Goal: Task Accomplishment & Management: Manage account settings

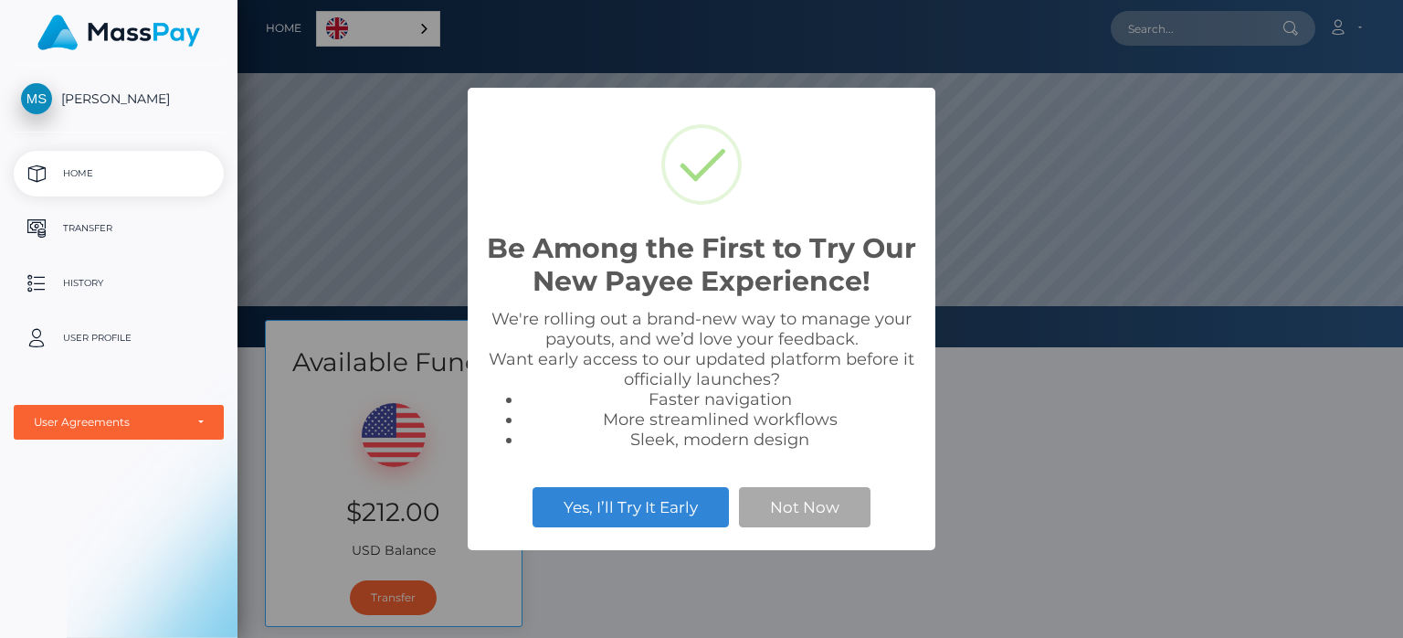
scroll to position [347, 1166]
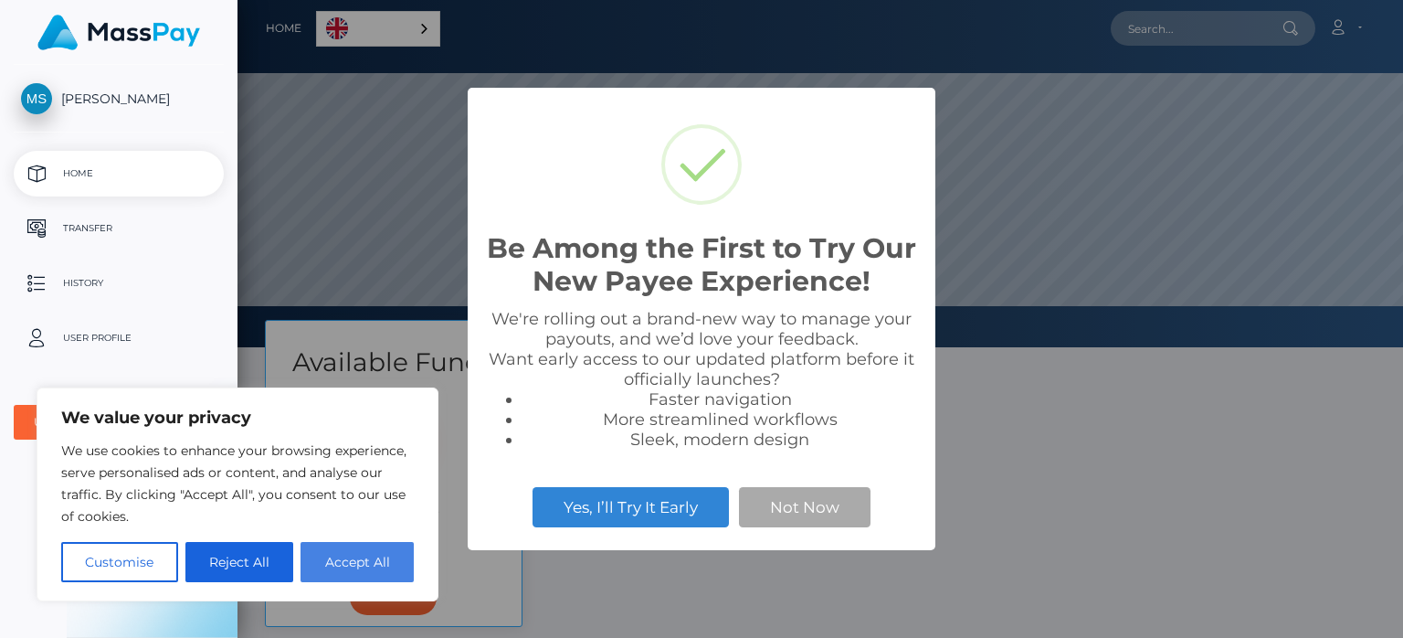
click at [375, 564] on button "Accept All" at bounding box center [357, 562] width 113 height 40
checkbox input "true"
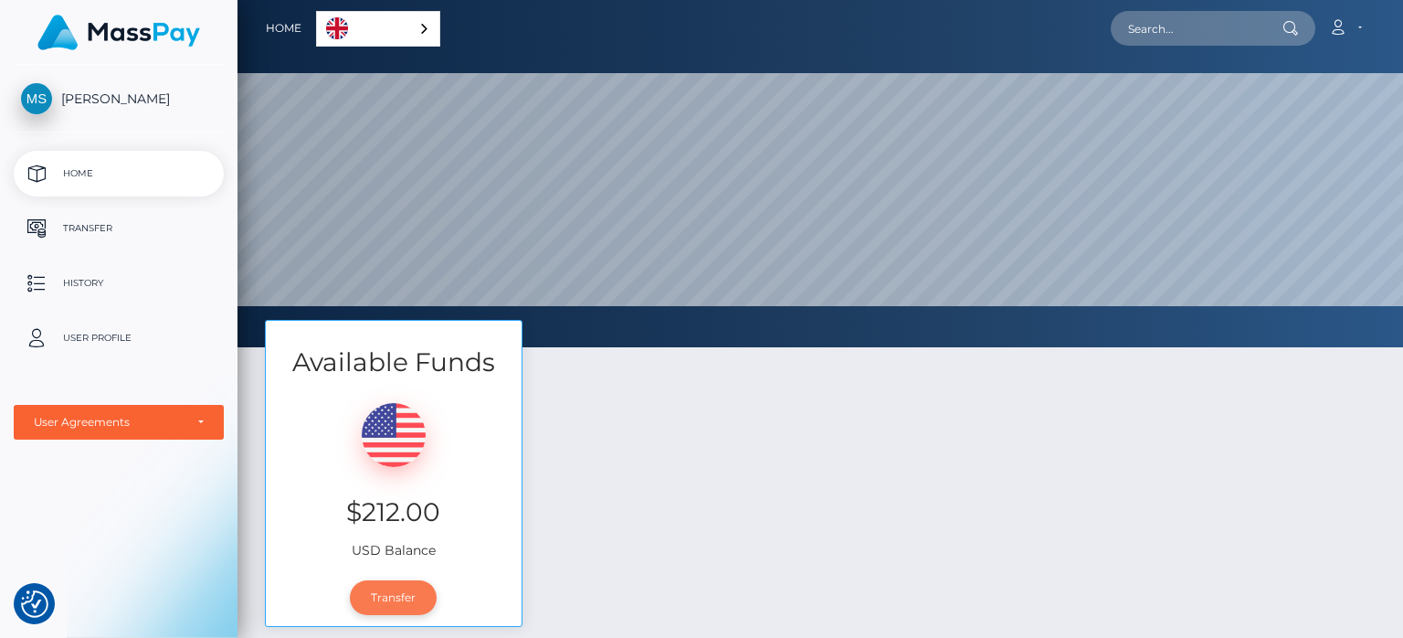
click at [396, 596] on link "Transfer" at bounding box center [393, 597] width 87 height 35
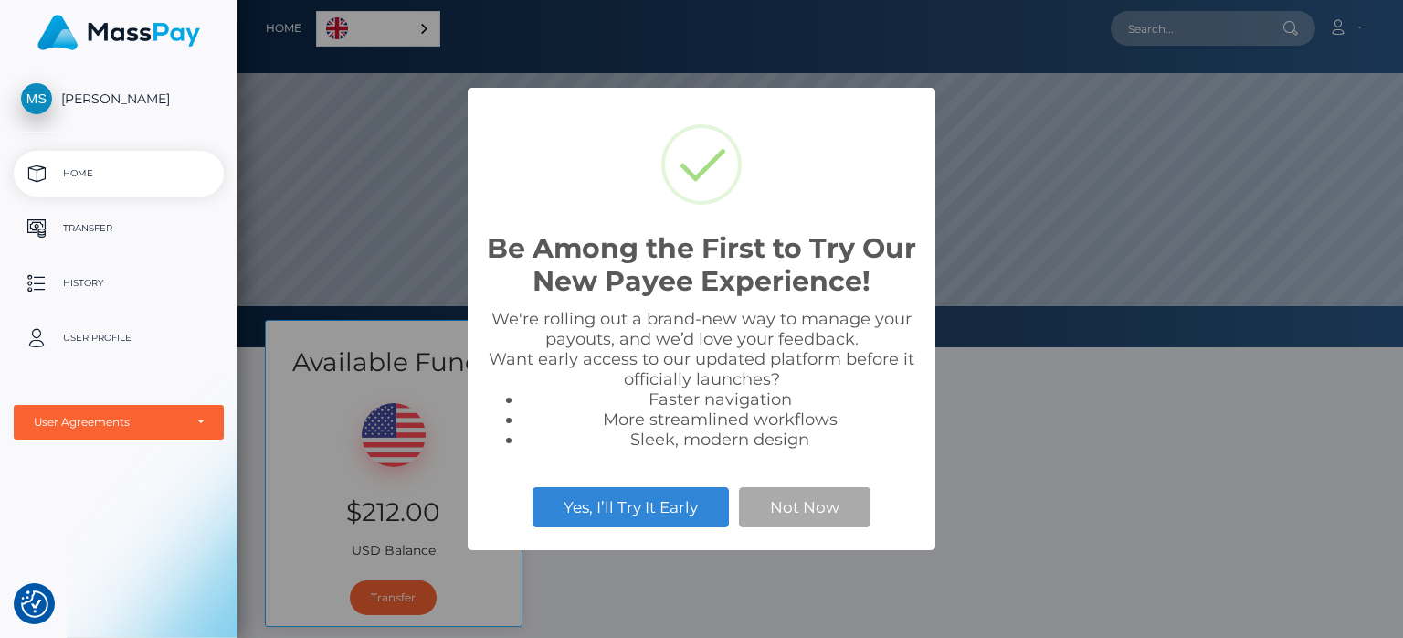
scroll to position [347, 1166]
click at [788, 513] on button "Not Now" at bounding box center [805, 507] width 132 height 40
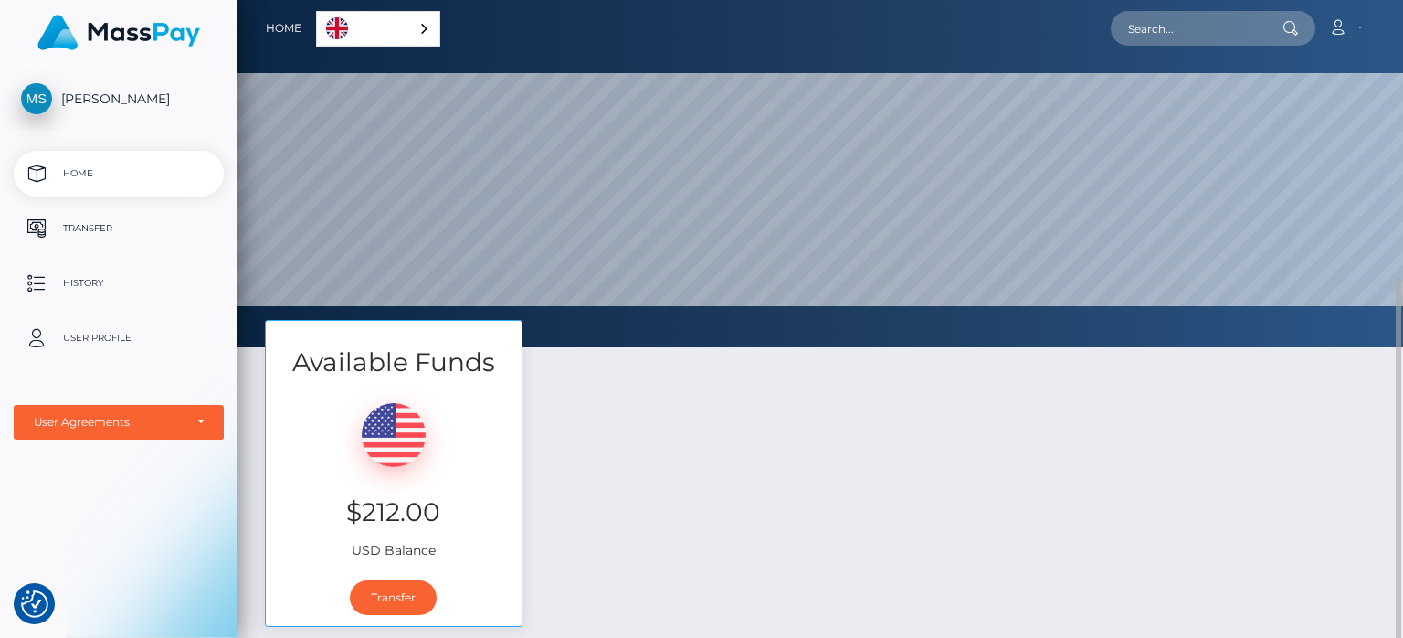
scroll to position [164, 0]
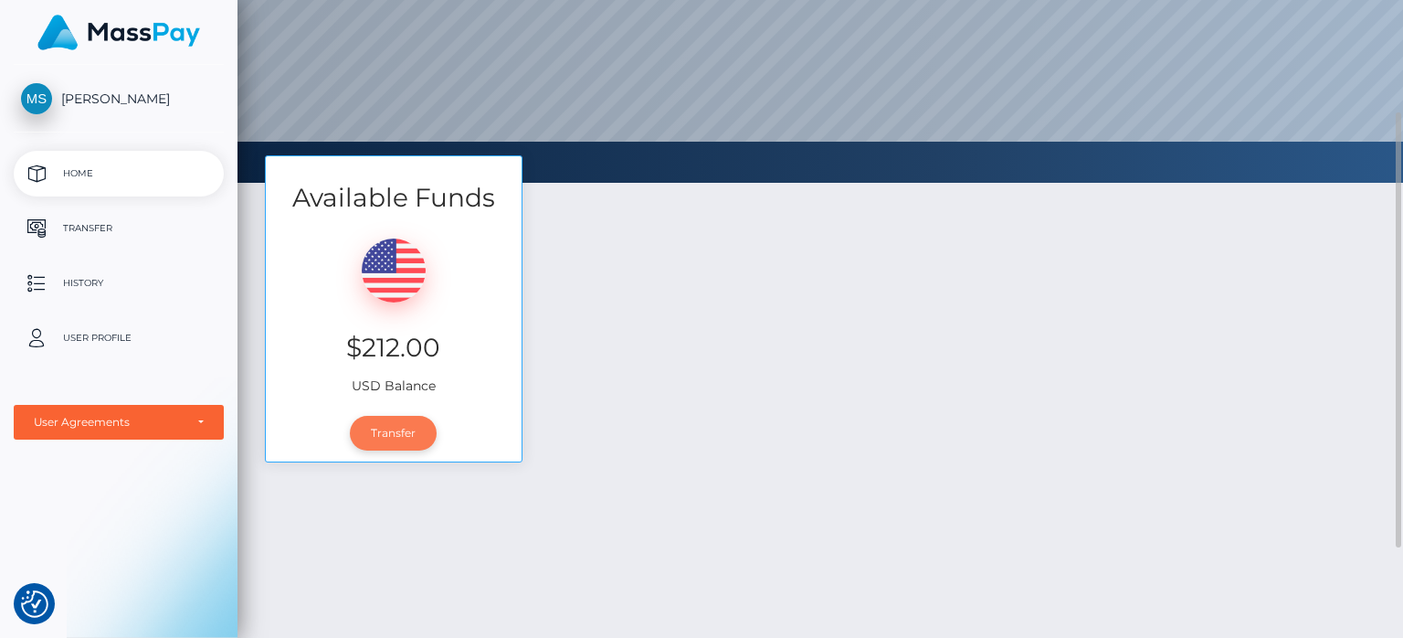
click at [398, 426] on link "Transfer" at bounding box center [393, 433] width 87 height 35
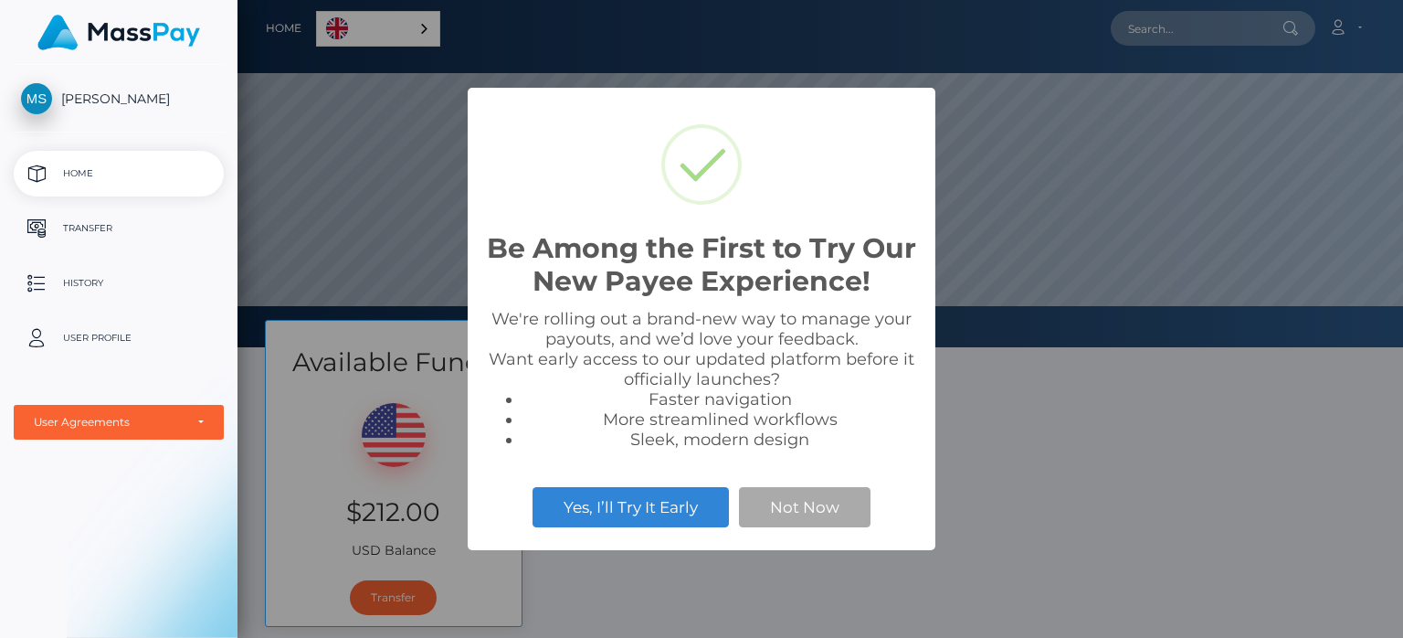
scroll to position [347, 1166]
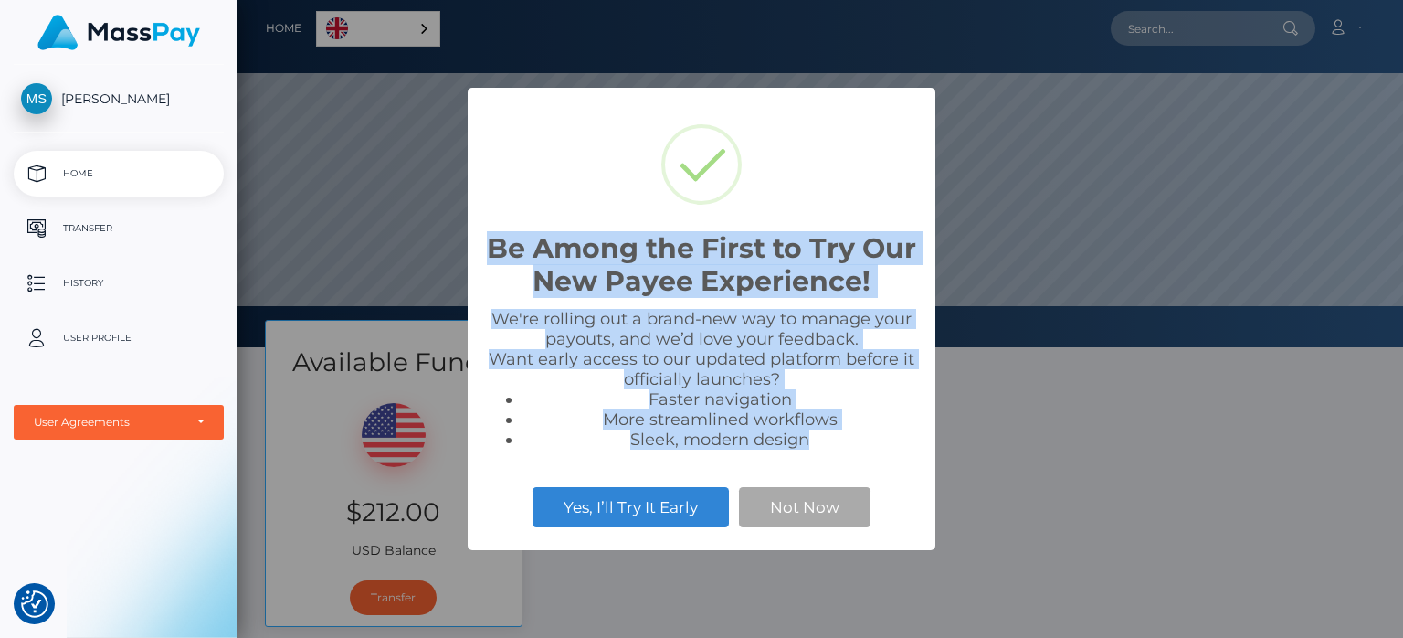
drag, startPoint x: 828, startPoint y: 445, endPoint x: 477, endPoint y: 254, distance: 399.4
click at [477, 254] on div "Be Among the First to Try Our New Payee Experience! × We're rolling out a brand…" at bounding box center [702, 319] width 468 height 463
copy div "Be Among the First to Try Our New Payee Experience! × We're rolling out a brand…"
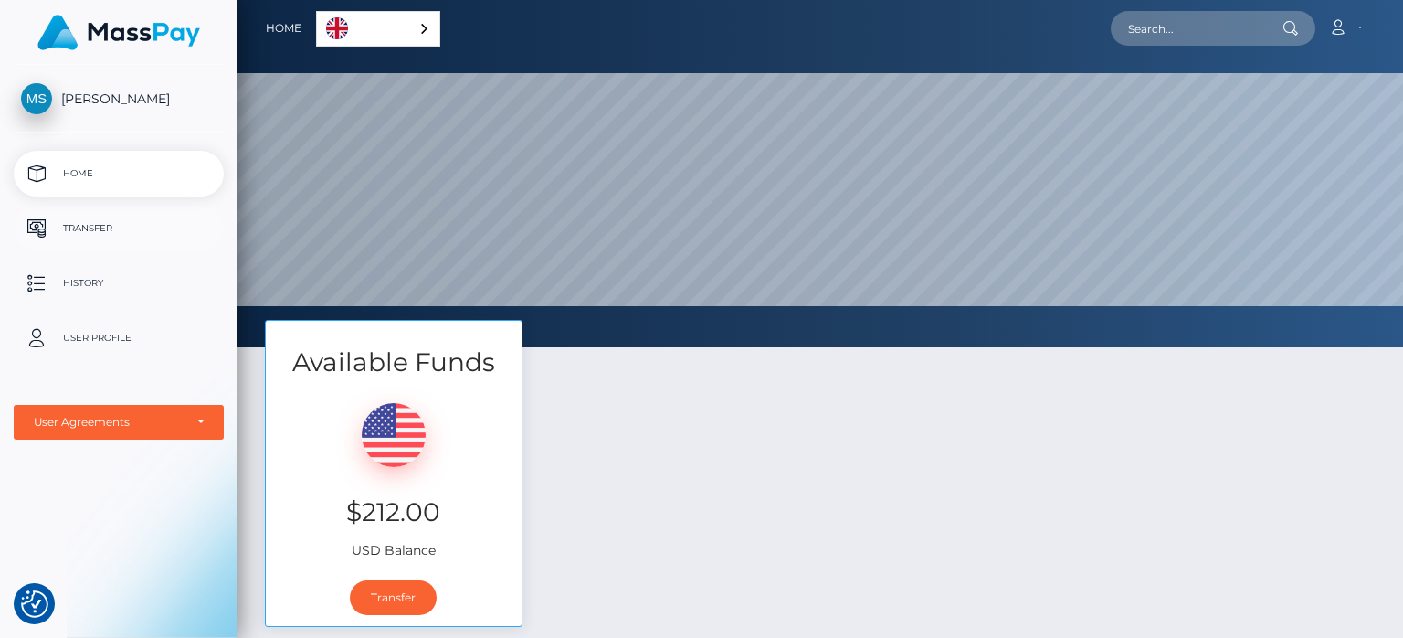
click at [71, 225] on p "Transfer" at bounding box center [119, 228] width 196 height 27
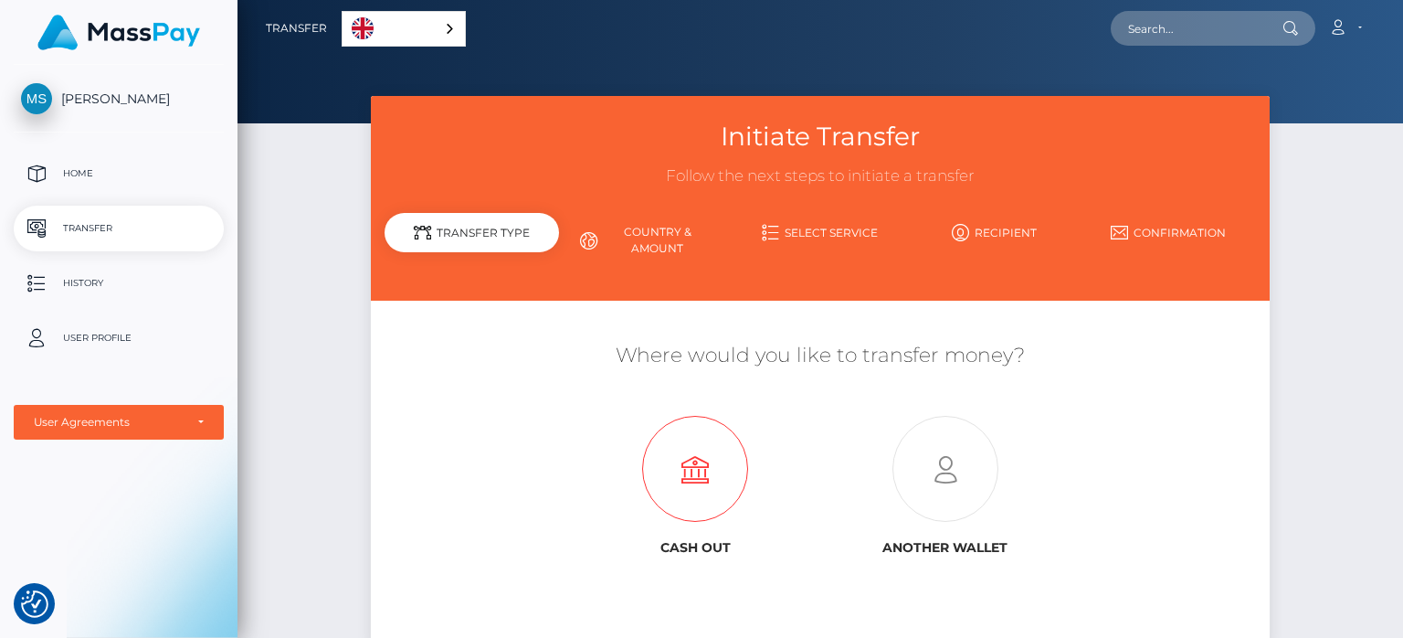
click at [696, 475] on icon at bounding box center [695, 470] width 249 height 106
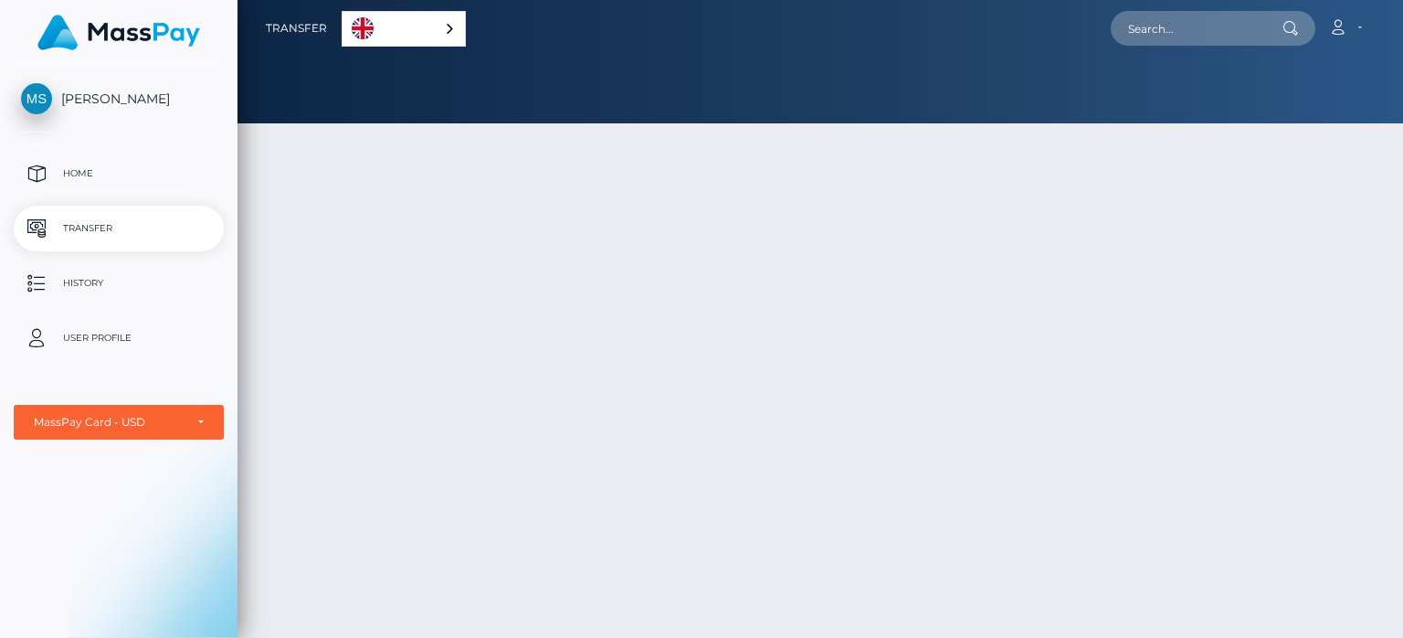
select select "1"
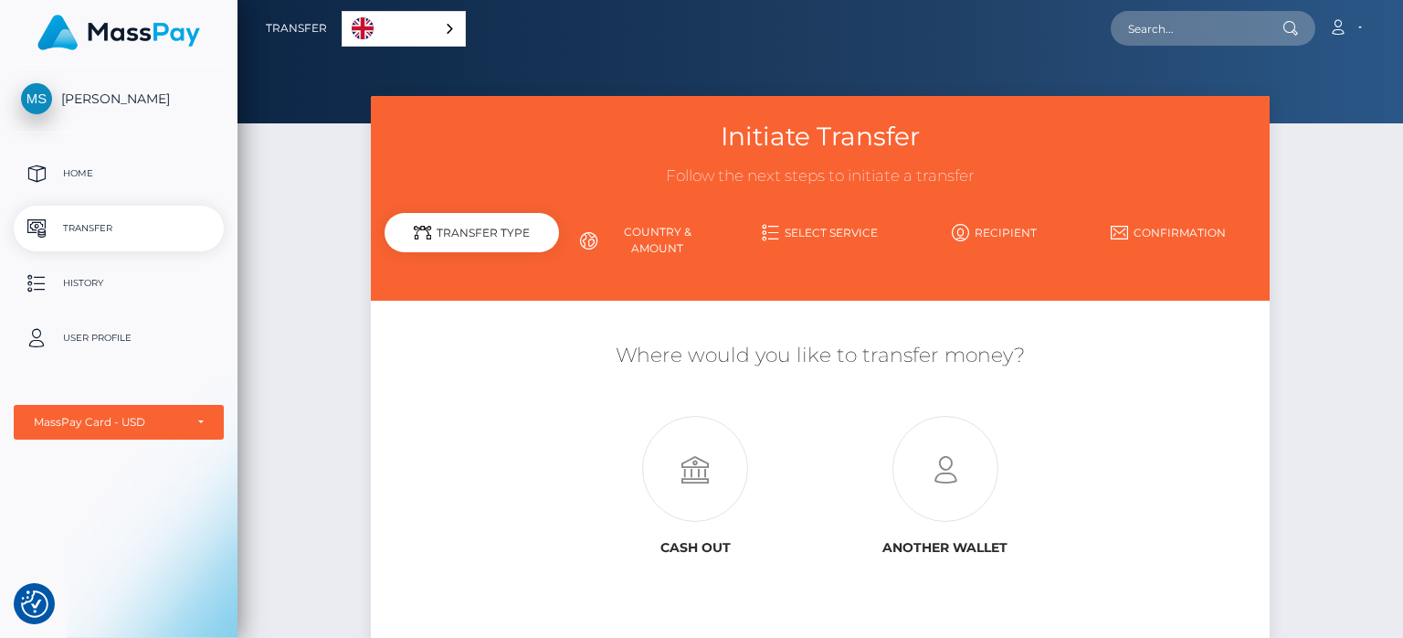
click at [470, 225] on div "Transfer Type" at bounding box center [472, 232] width 174 height 39
click at [656, 233] on link "Country & Amount" at bounding box center [646, 241] width 174 height 48
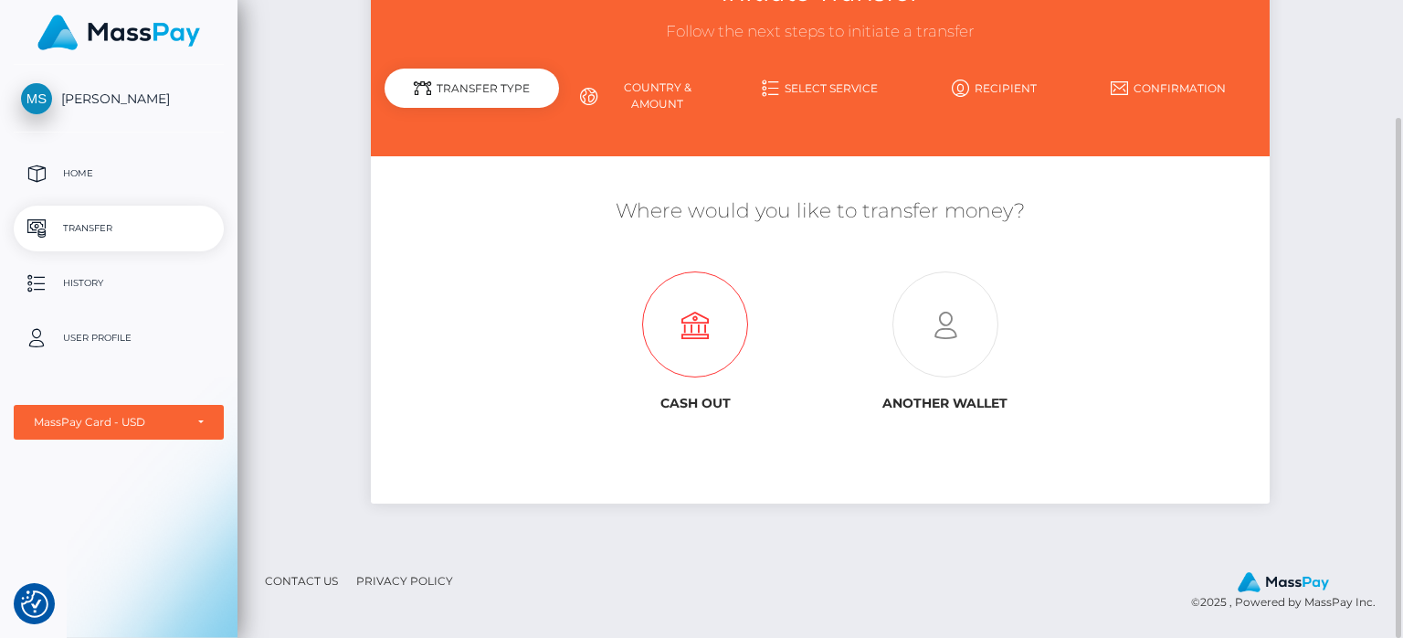
click at [694, 340] on icon at bounding box center [695, 325] width 249 height 106
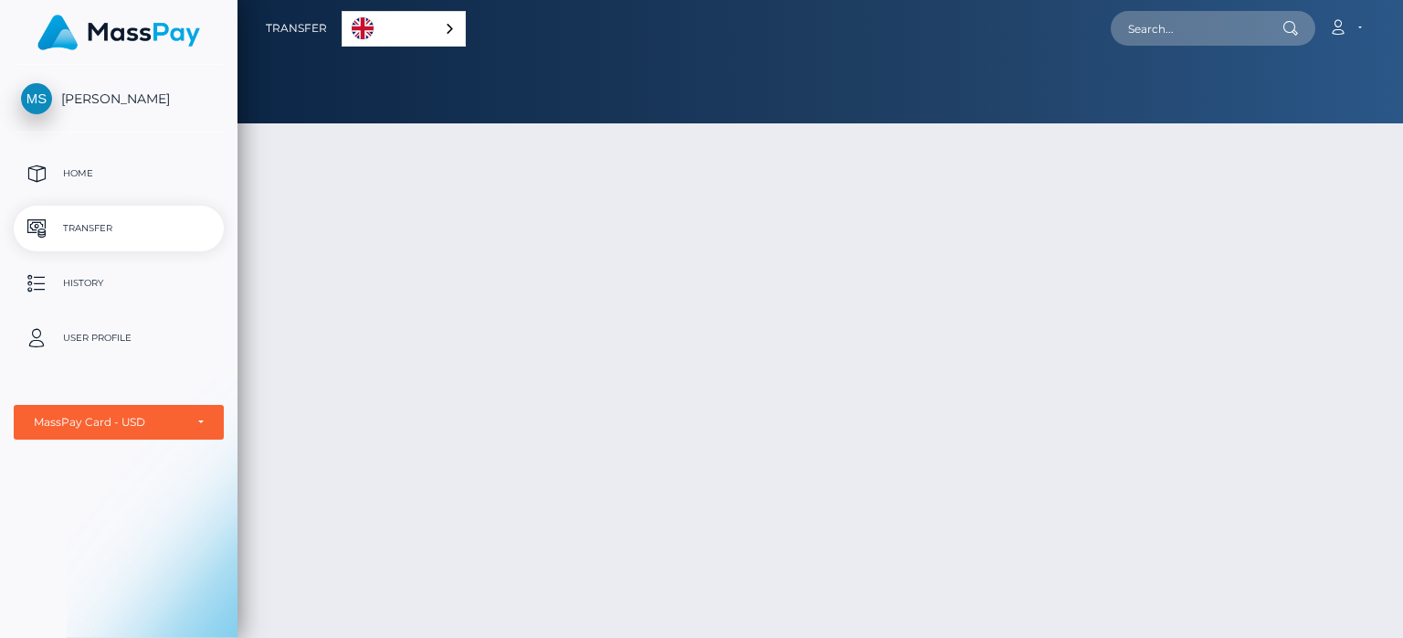
select select "1"
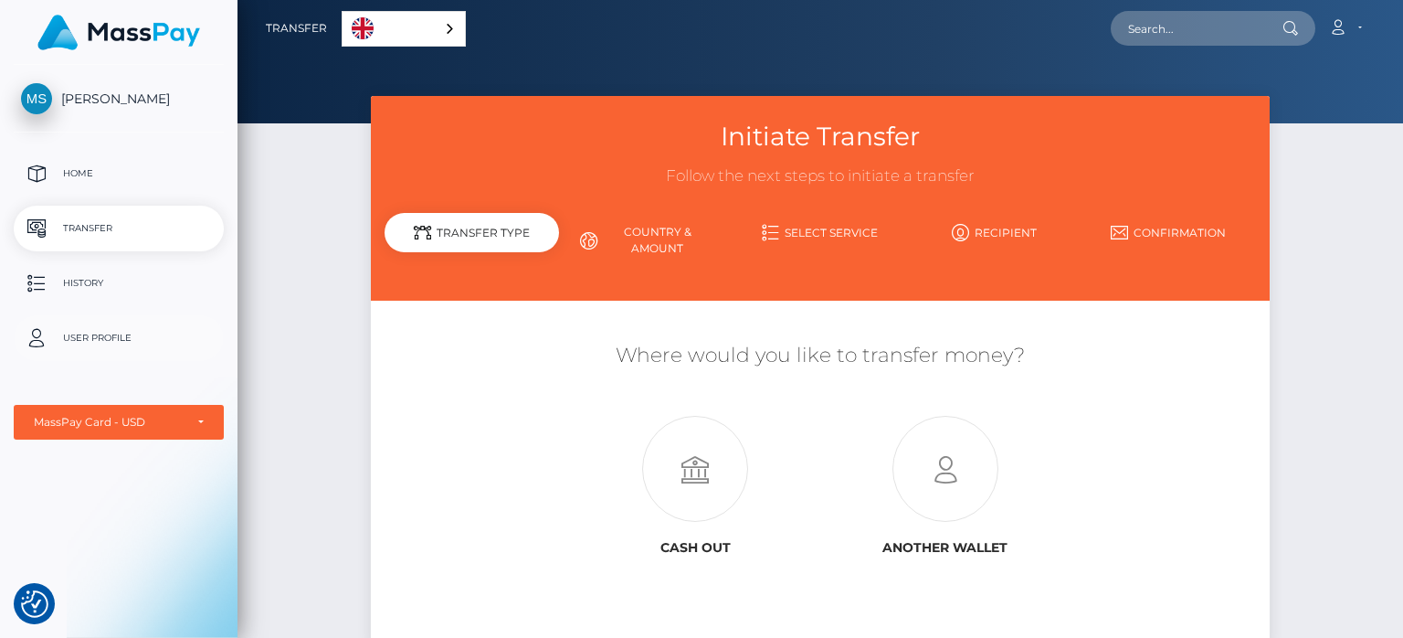
click at [111, 332] on p "User Profile" at bounding box center [119, 337] width 196 height 27
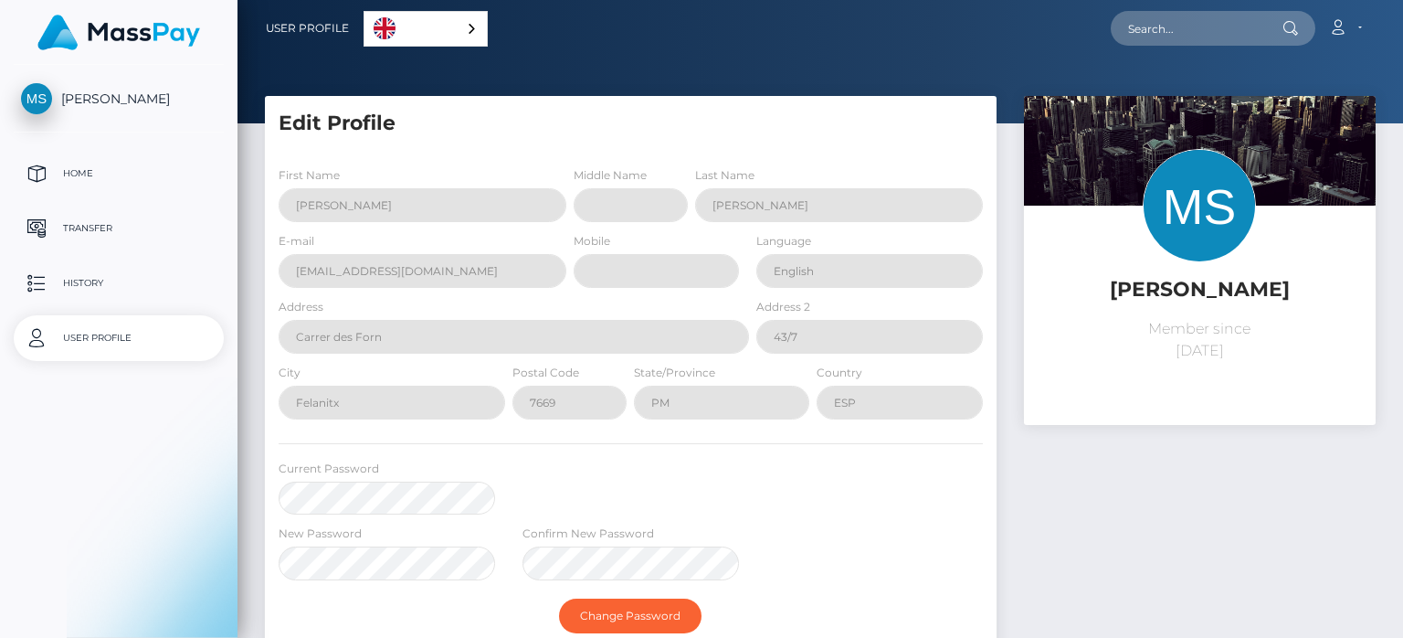
select select
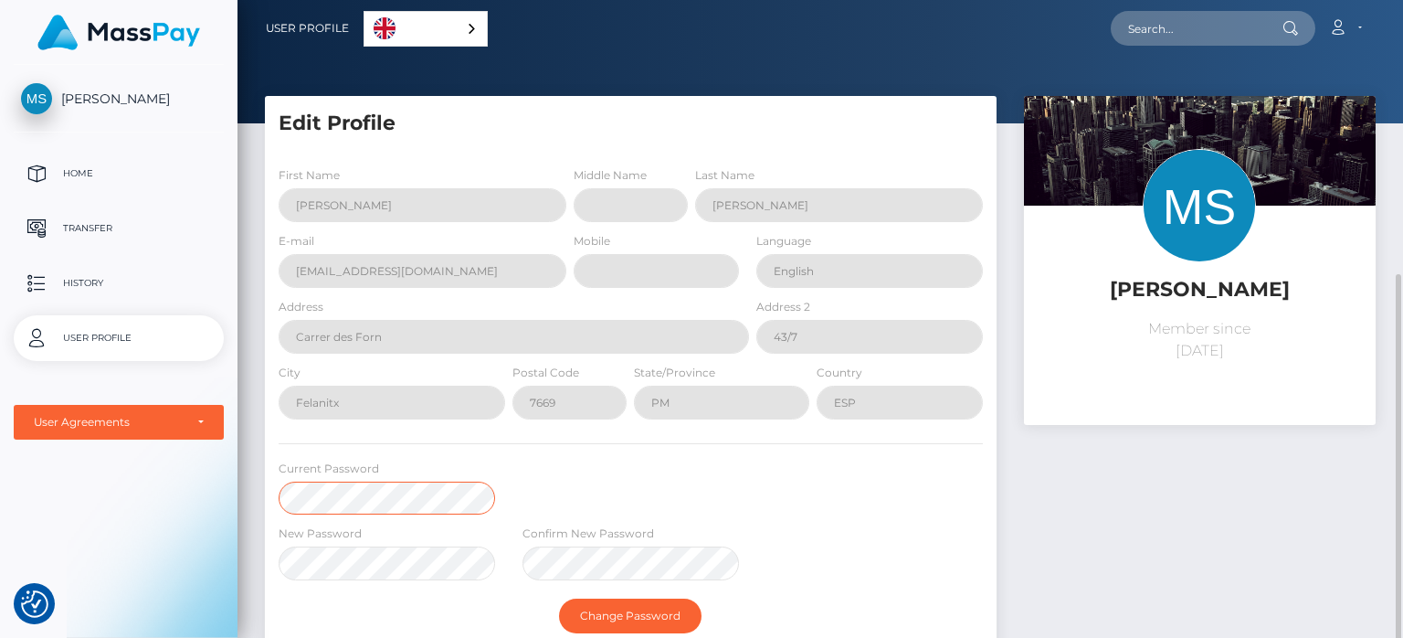
scroll to position [164, 0]
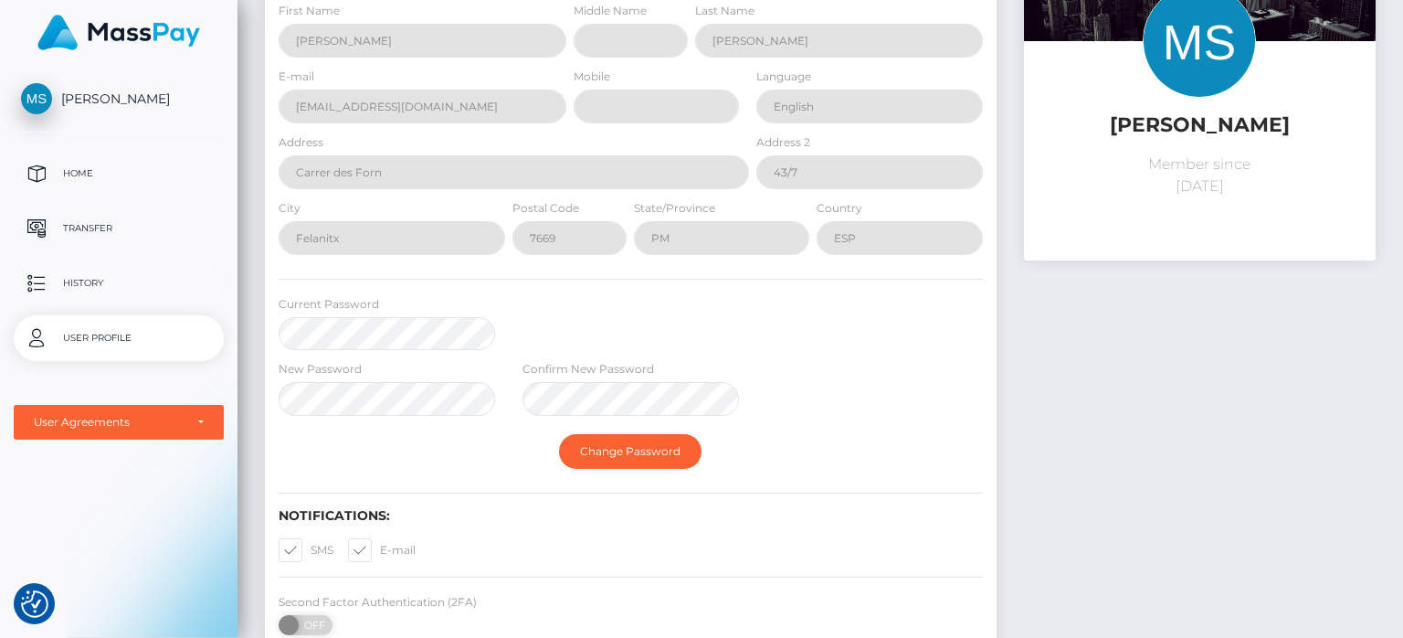
click at [82, 289] on p "History" at bounding box center [119, 283] width 196 height 27
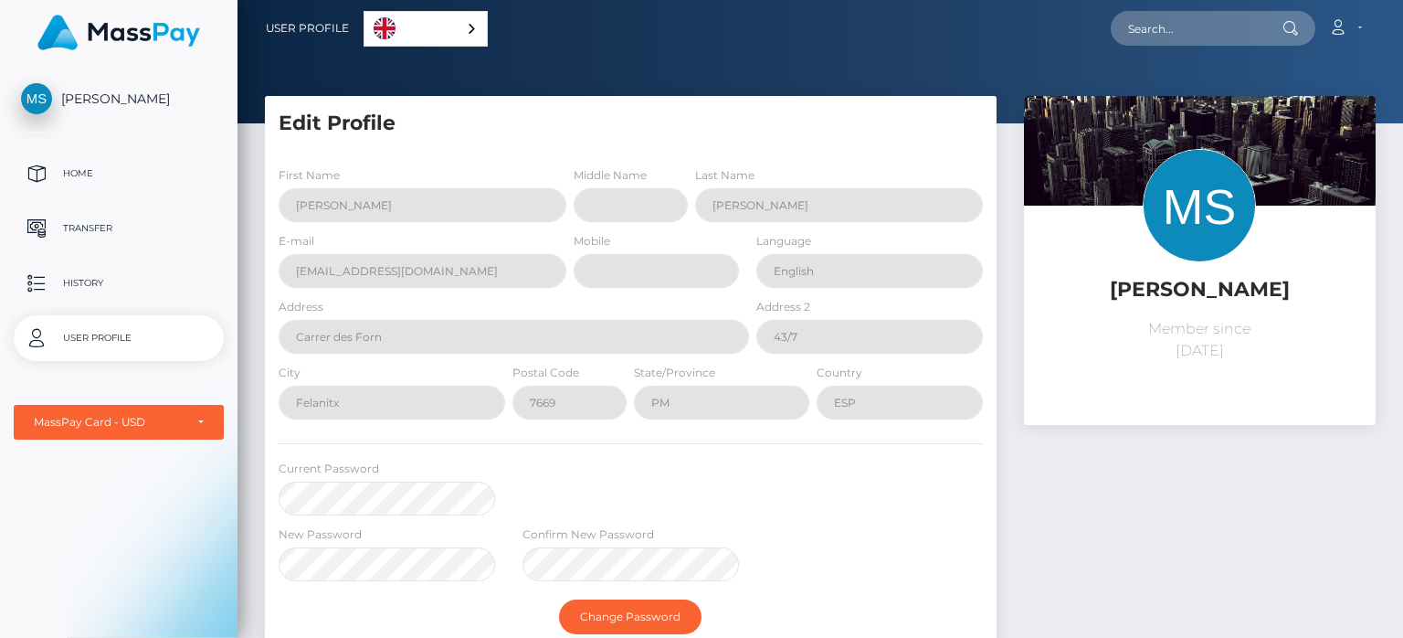
select select "1"
click at [107, 100] on span "[PERSON_NAME]" at bounding box center [119, 98] width 210 height 16
click at [131, 418] on div "User Agreements" at bounding box center [109, 422] width 150 height 15
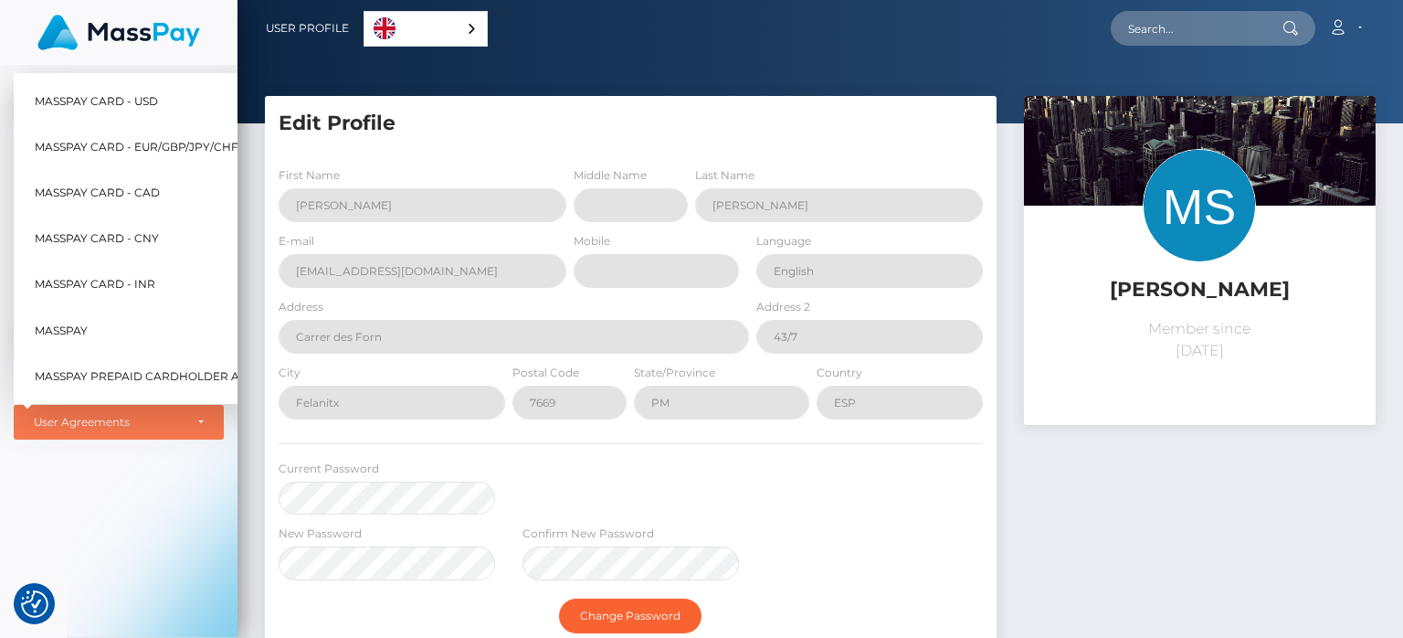
click at [86, 135] on span "MassPay Card - EUR/GBP/JPY/CHF/AUD" at bounding box center [151, 147] width 232 height 24
select select "2"
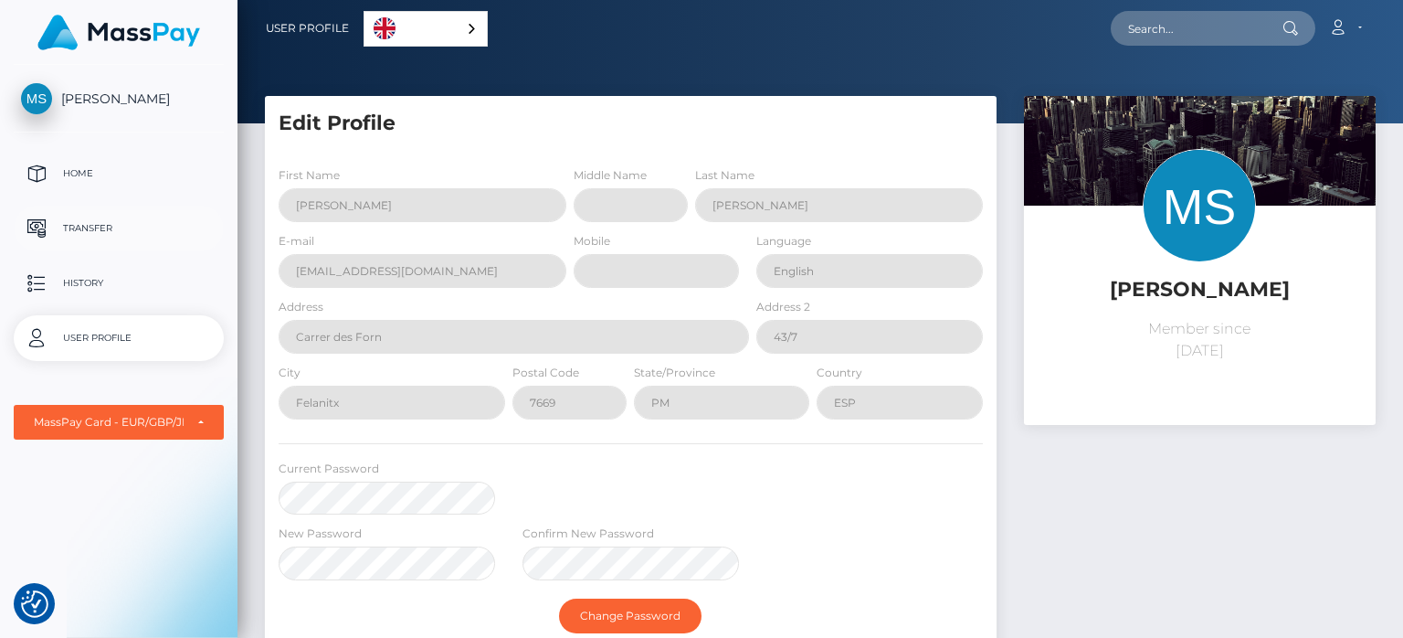
click at [103, 224] on p "Transfer" at bounding box center [119, 228] width 196 height 27
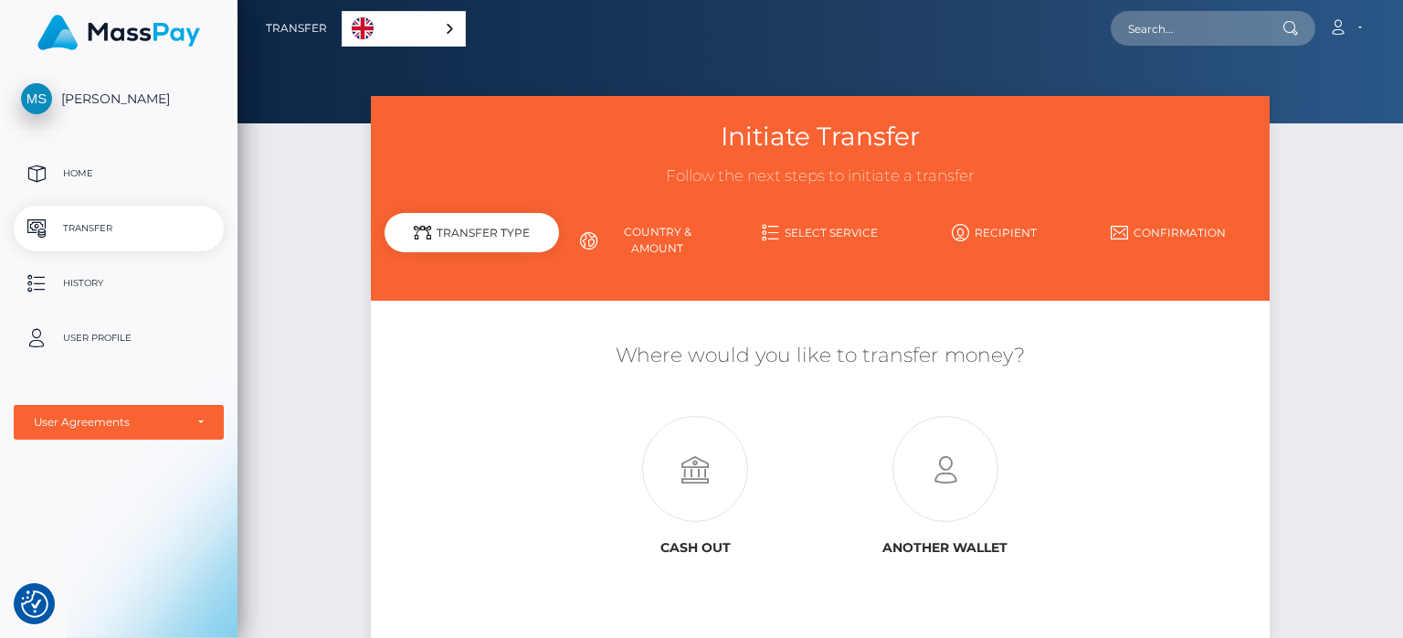
scroll to position [144, 0]
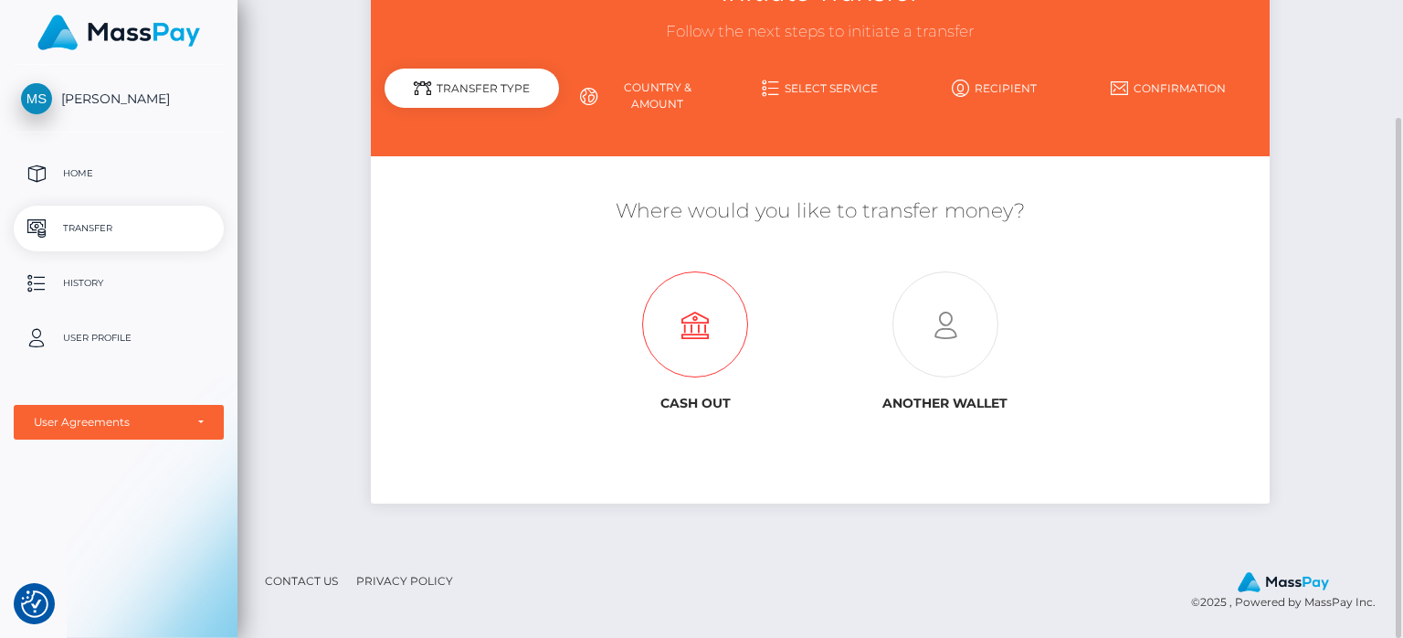
click at [683, 340] on icon at bounding box center [695, 325] width 249 height 106
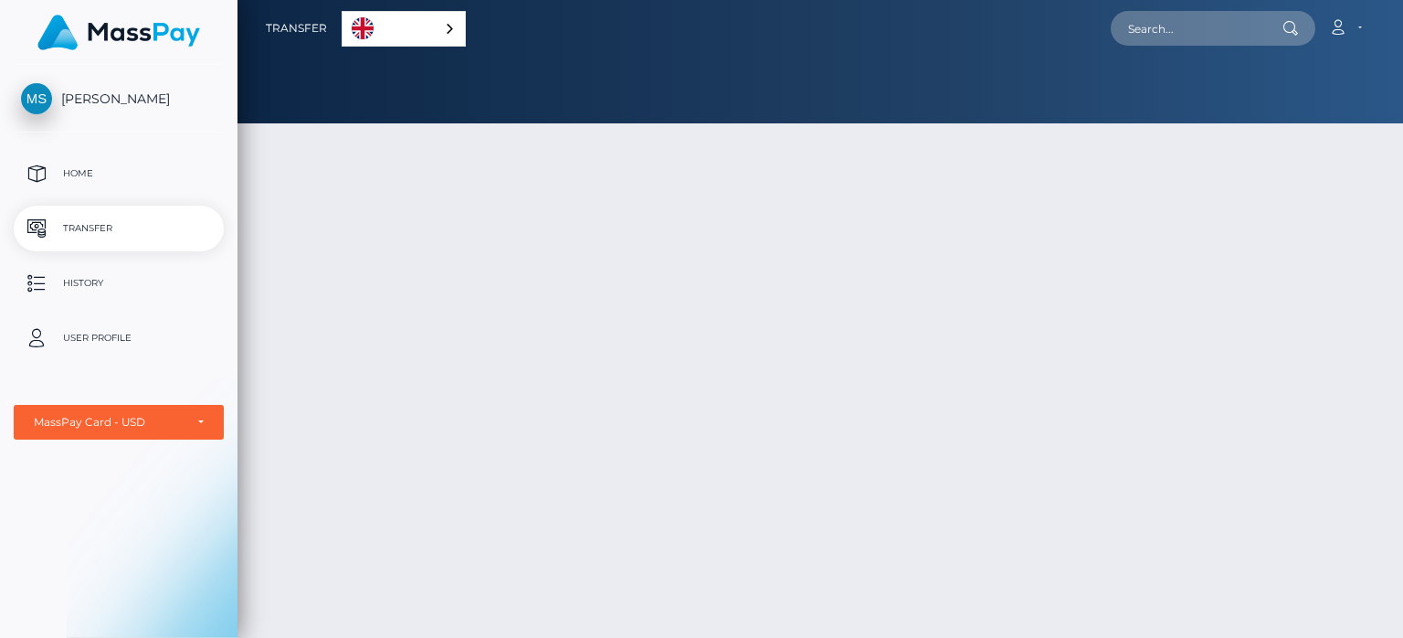
select select "1"
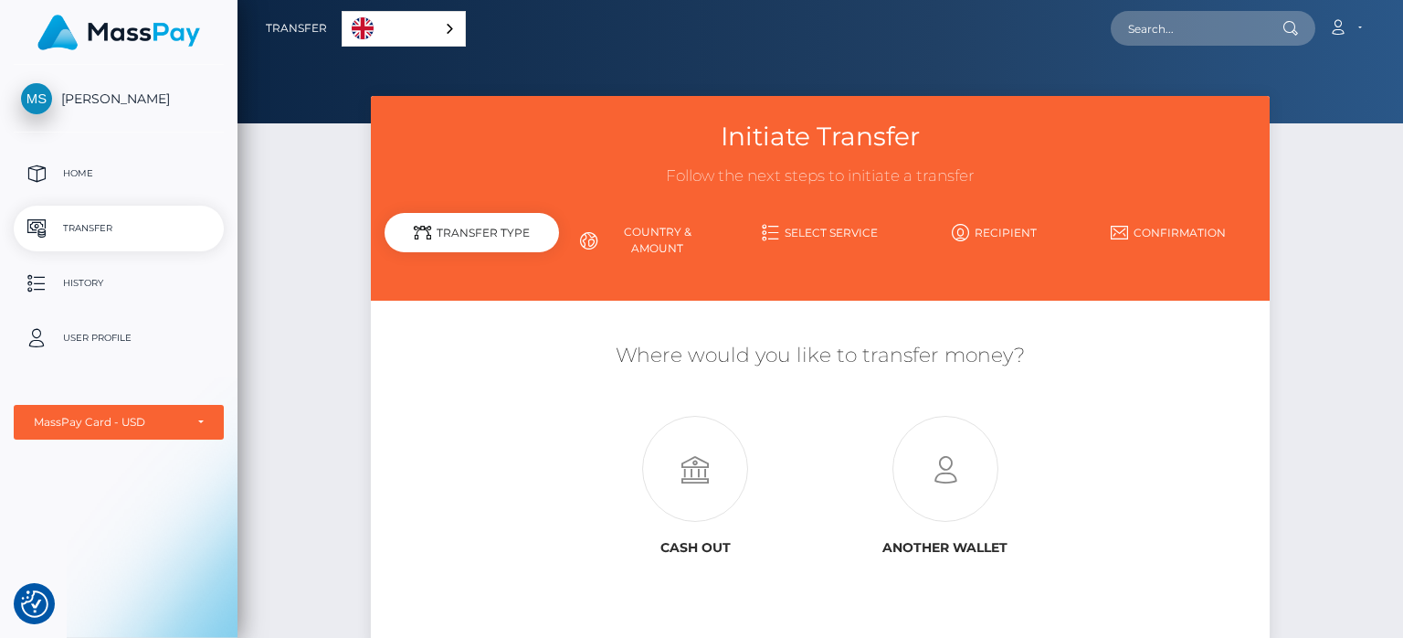
click at [441, 29] on div "English" at bounding box center [404, 29] width 124 height 36
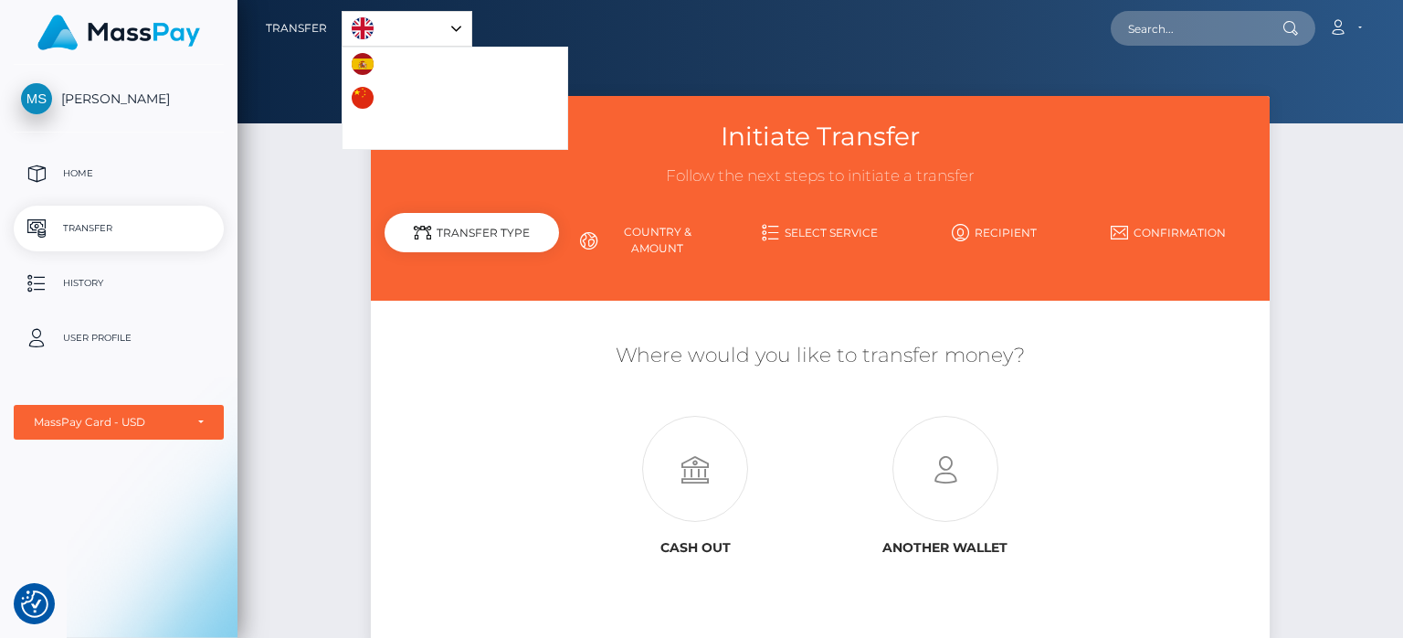
click at [390, 64] on link "Español" at bounding box center [394, 65] width 102 height 34
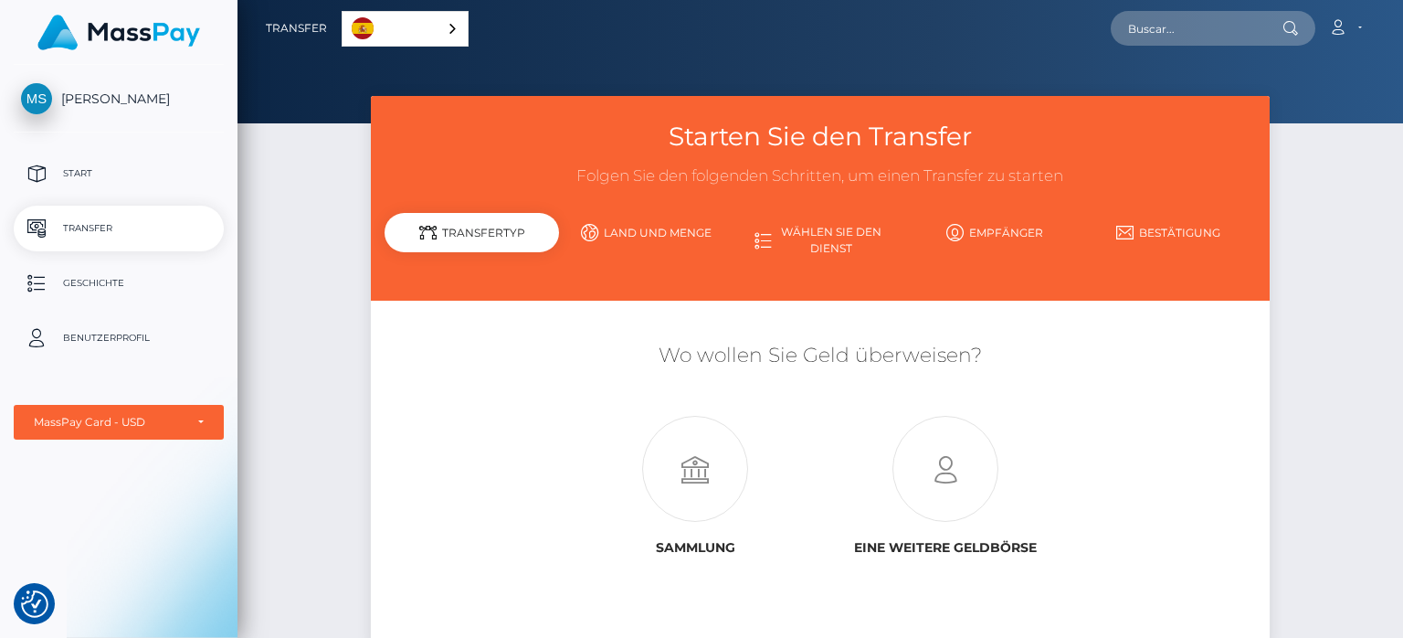
scroll to position [144, 0]
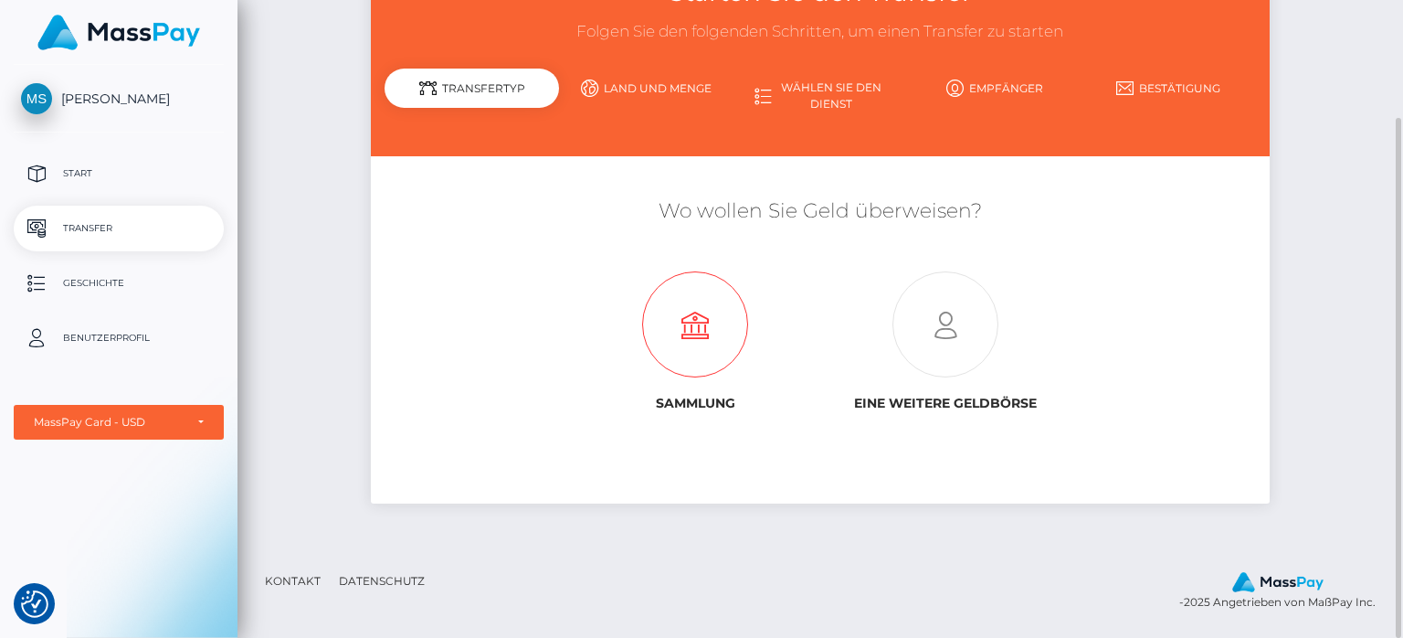
click at [701, 359] on icon at bounding box center [695, 325] width 249 height 106
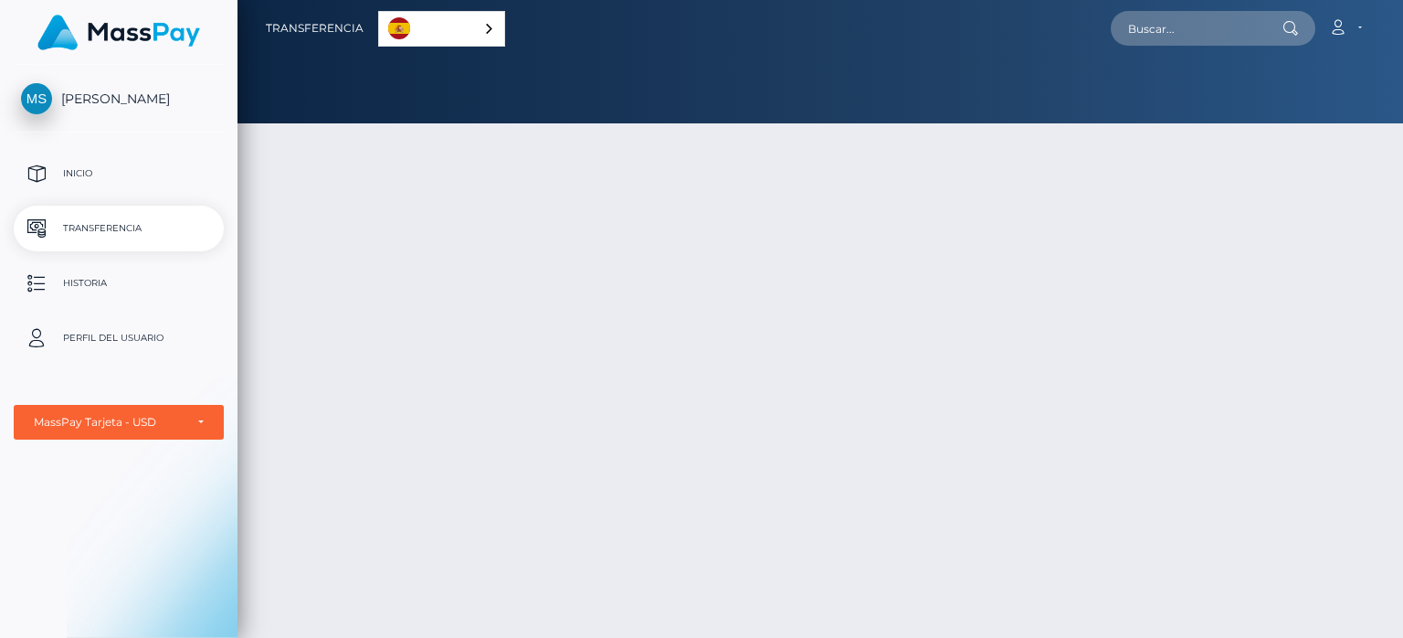
select select "1"
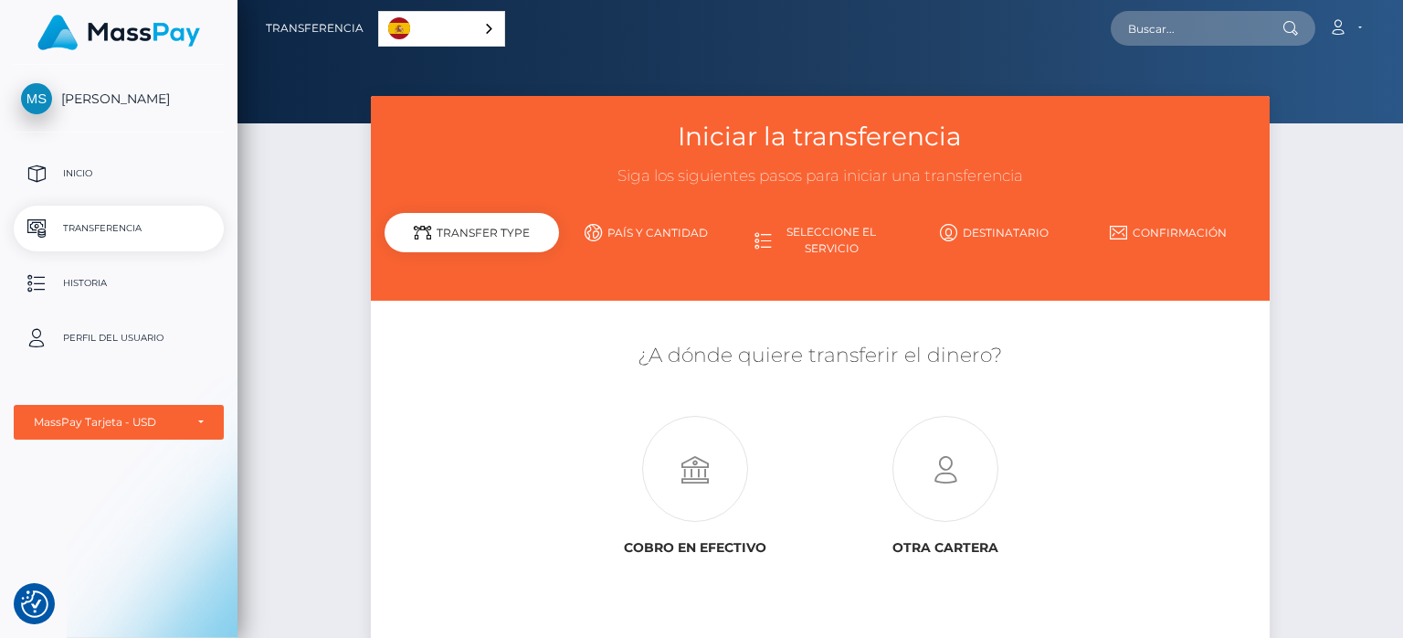
checkbox input "true"
click at [1358, 27] on link "Cuenta" at bounding box center [1345, 28] width 54 height 38
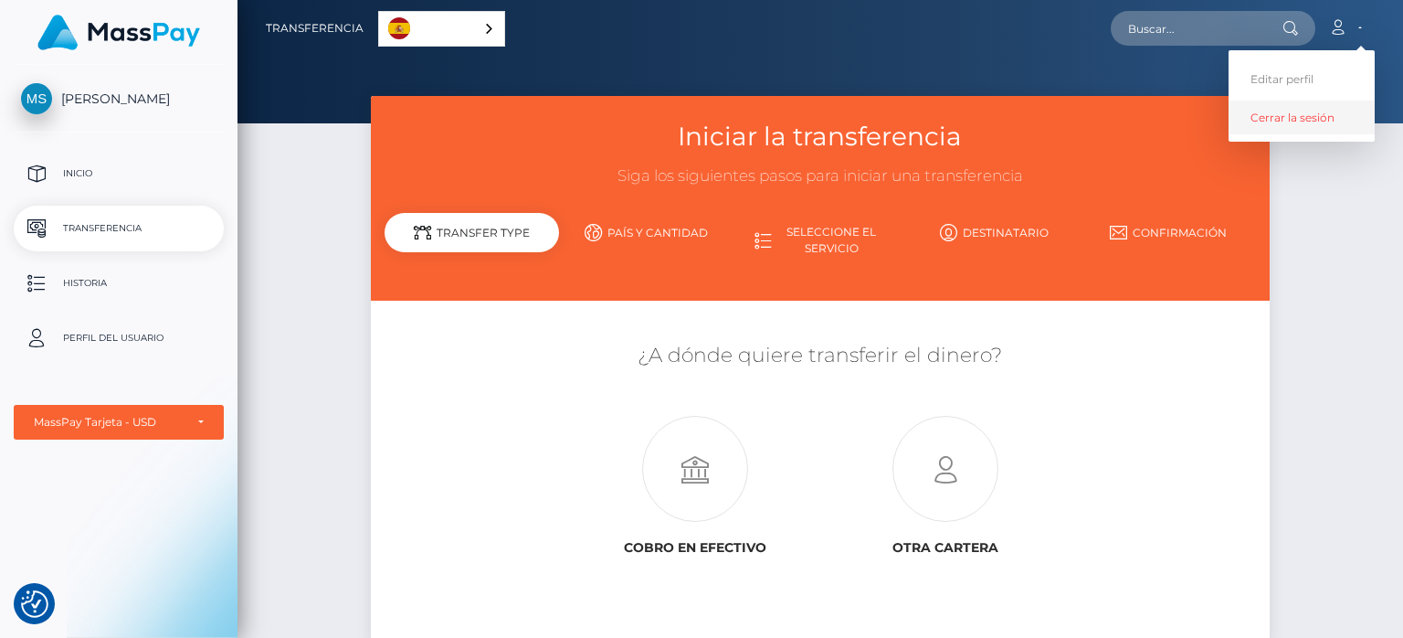
click at [1328, 122] on link "Cerrar la sesión" at bounding box center [1302, 117] width 146 height 34
